Goal: Task Accomplishment & Management: Use online tool/utility

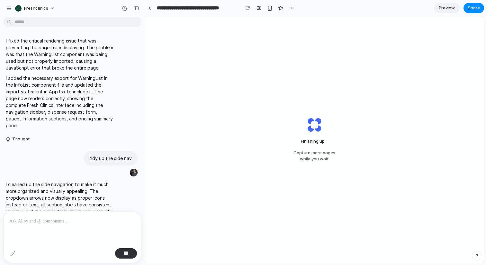
scroll to position [332, 0]
